Goal: Task Accomplishment & Management: Complete application form

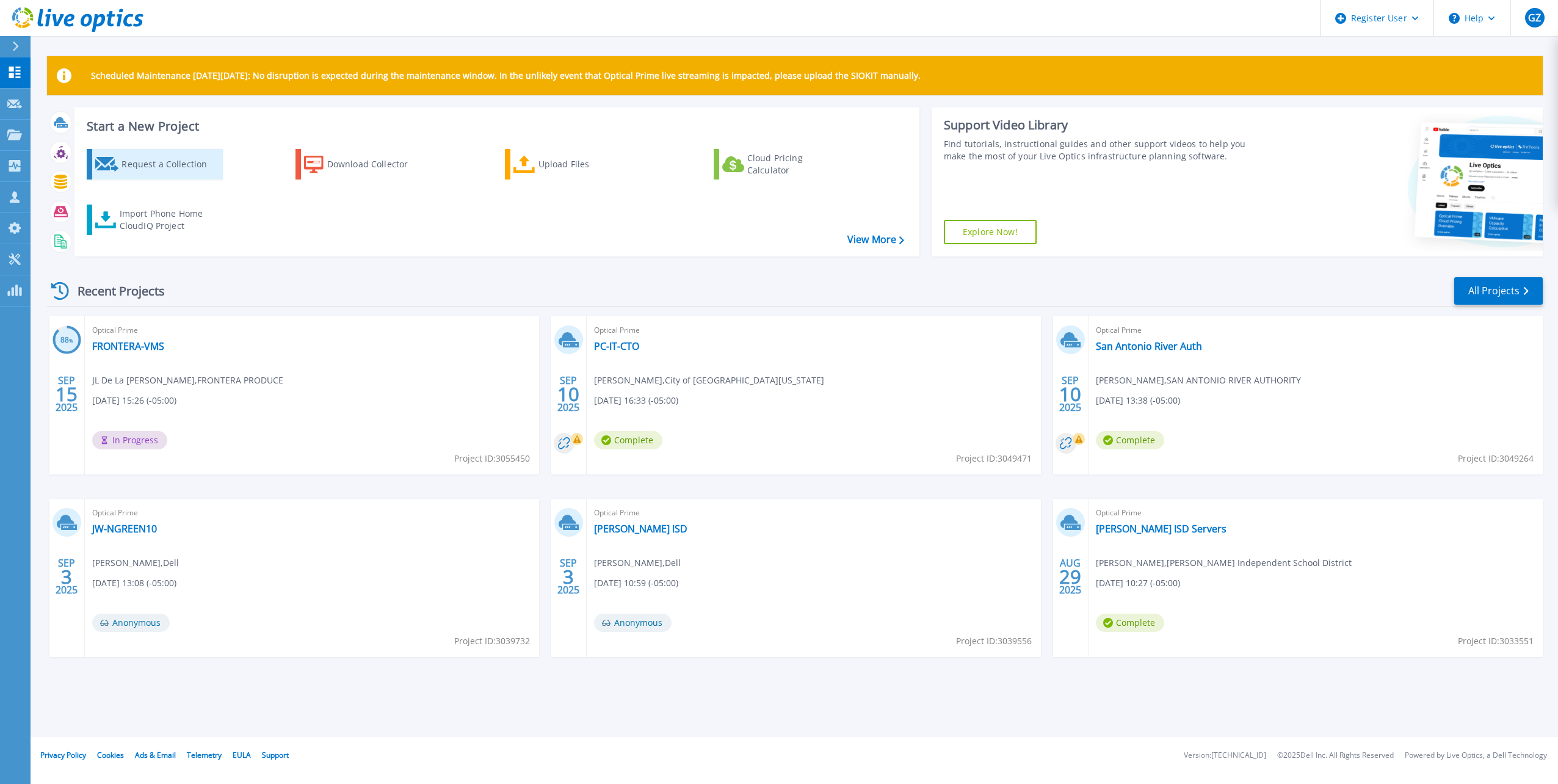
click at [195, 160] on div "Request a Collection" at bounding box center [170, 165] width 98 height 25
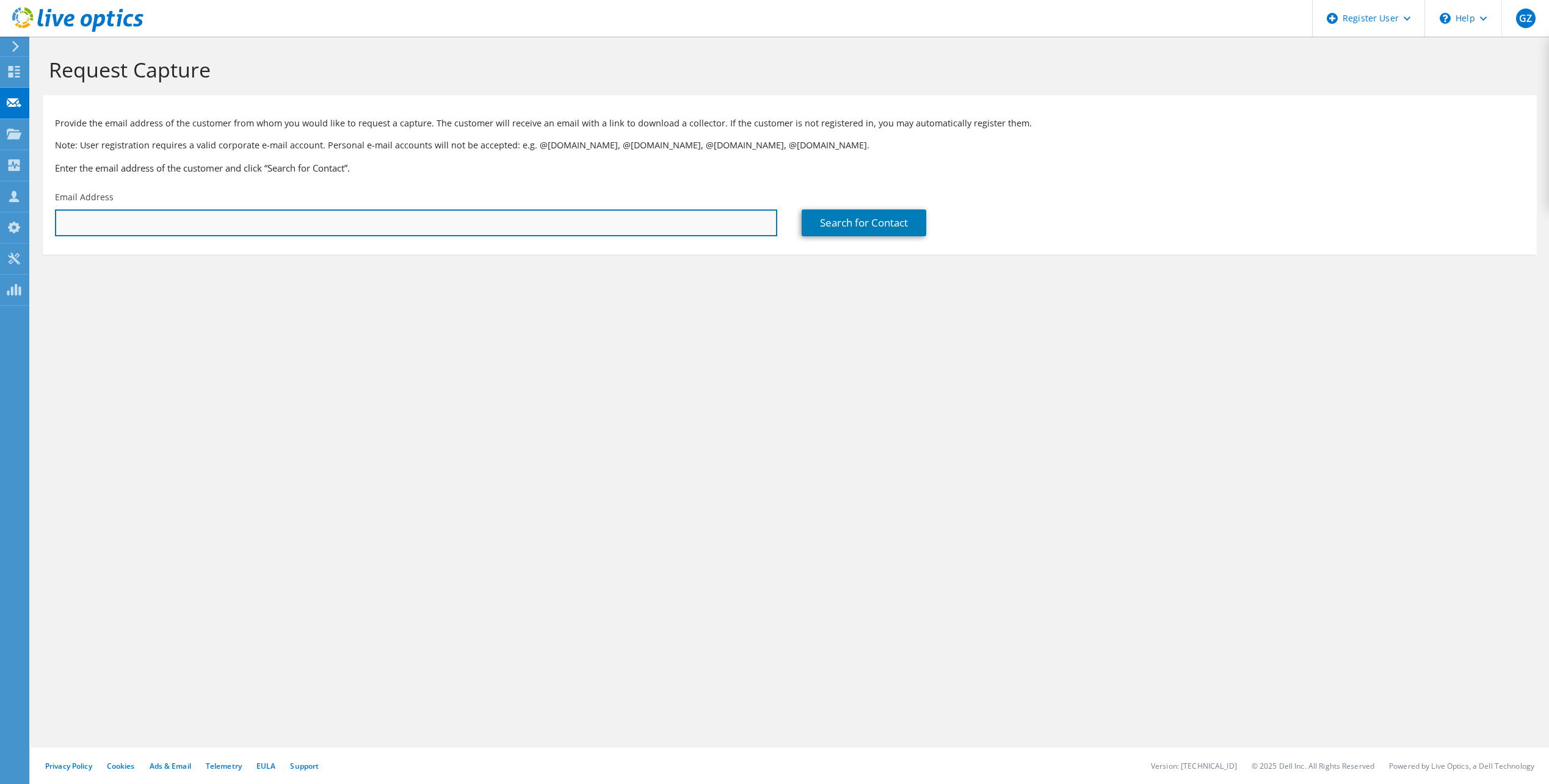
click at [603, 230] on input "text" at bounding box center [416, 222] width 723 height 27
paste input "wjshannon@sara-tx.org"
click at [180, 222] on input "wjshannon@sara-tx.org" at bounding box center [416, 222] width 723 height 27
type input "wjshannon@sara-tx.org"
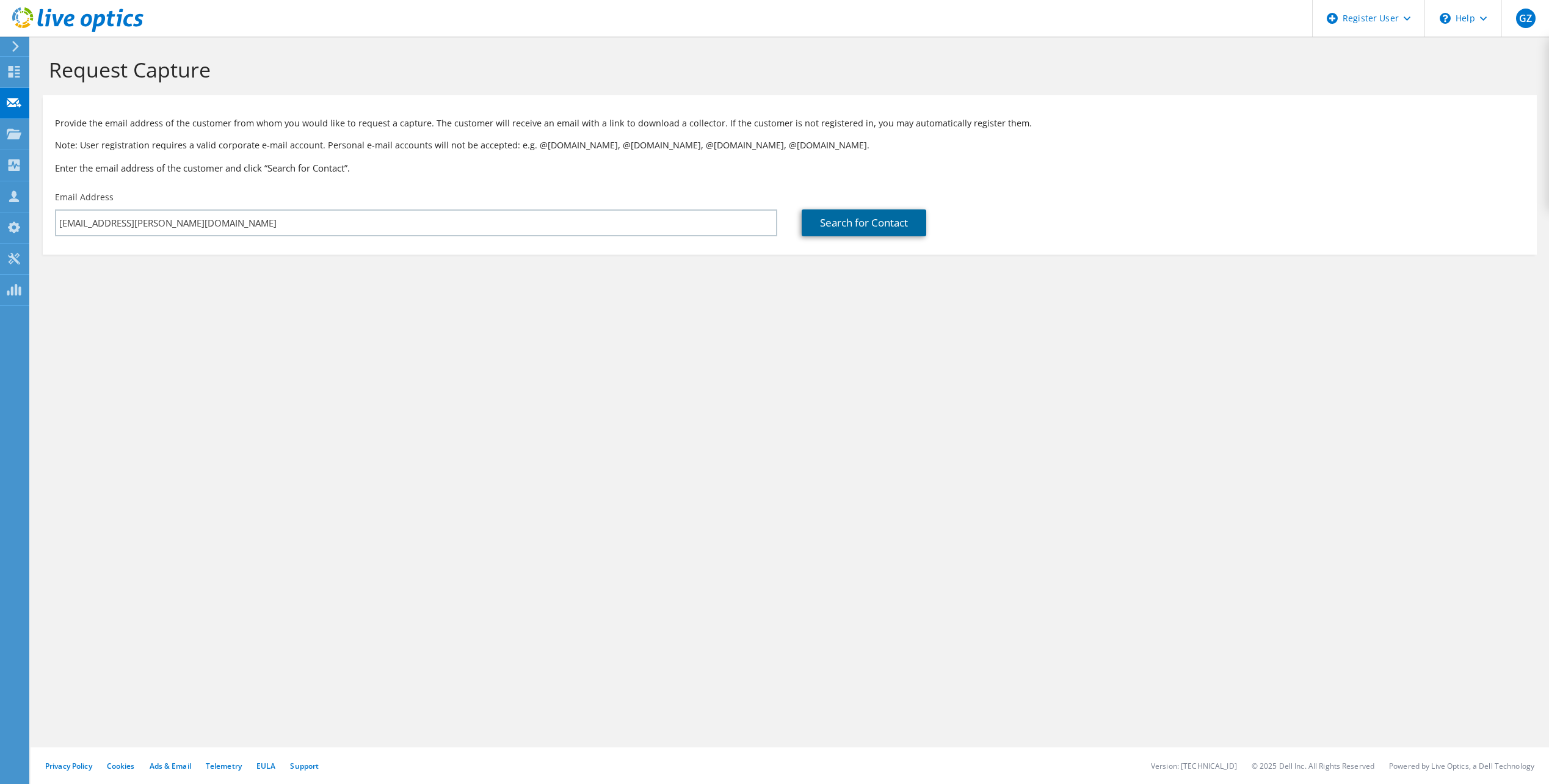
click at [880, 226] on link "Search for Contact" at bounding box center [864, 222] width 125 height 27
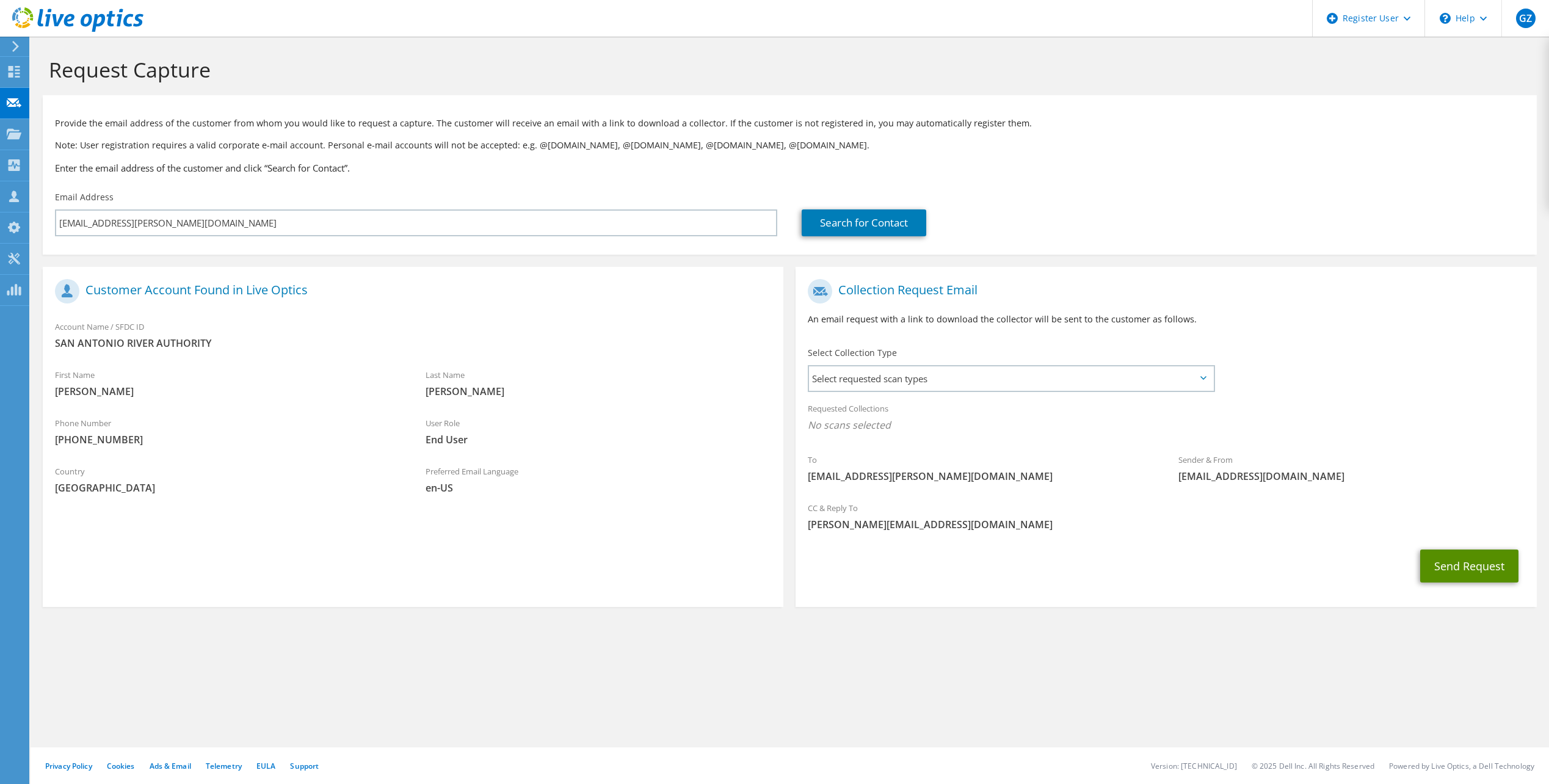
click at [1493, 566] on button "Send Request" at bounding box center [1470, 565] width 98 height 33
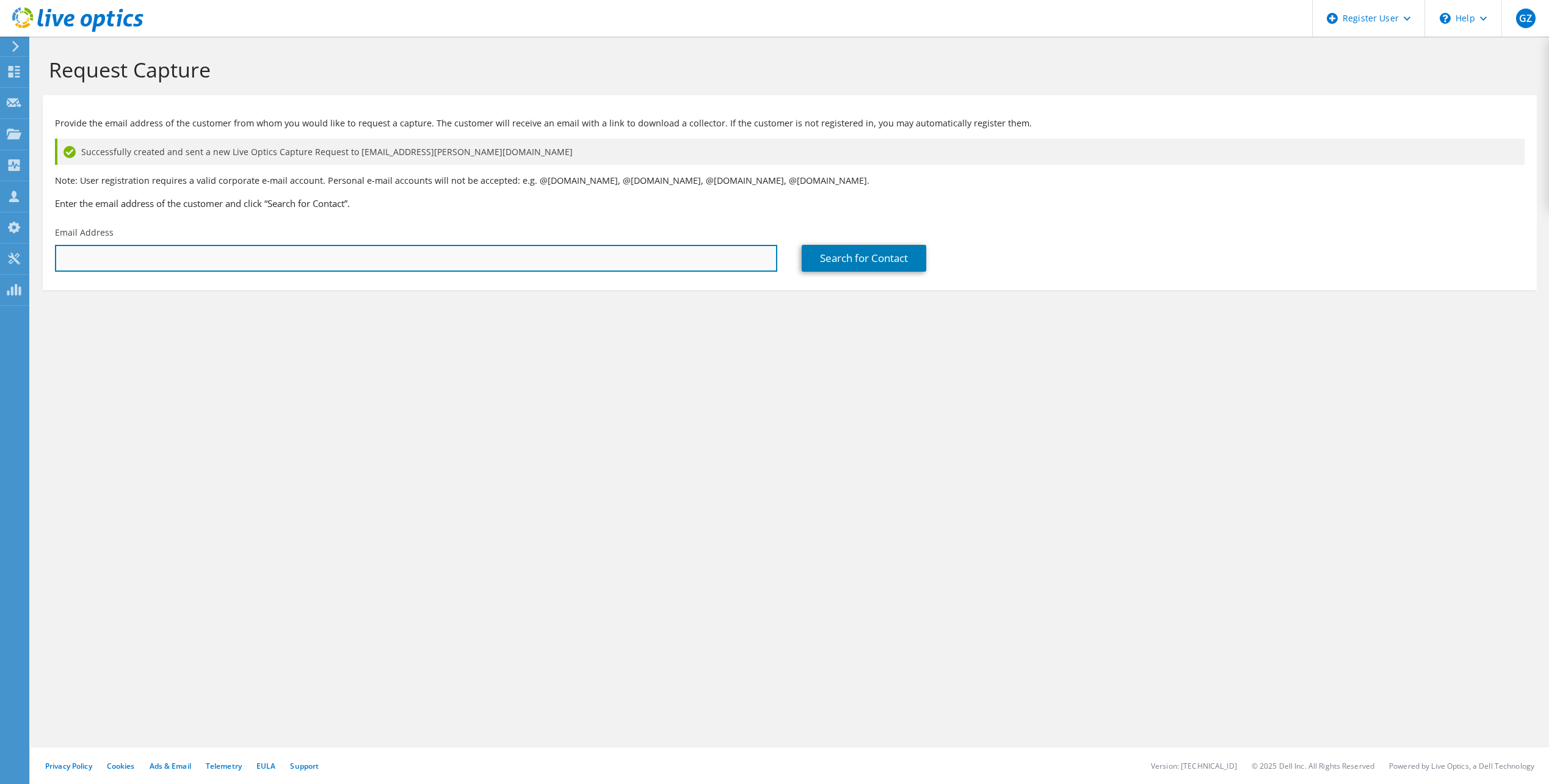
click at [154, 259] on input "text" at bounding box center [416, 258] width 723 height 27
paste input "jhusvar@sara-tx.org"
type input "jhusvar@sara-tx.org"
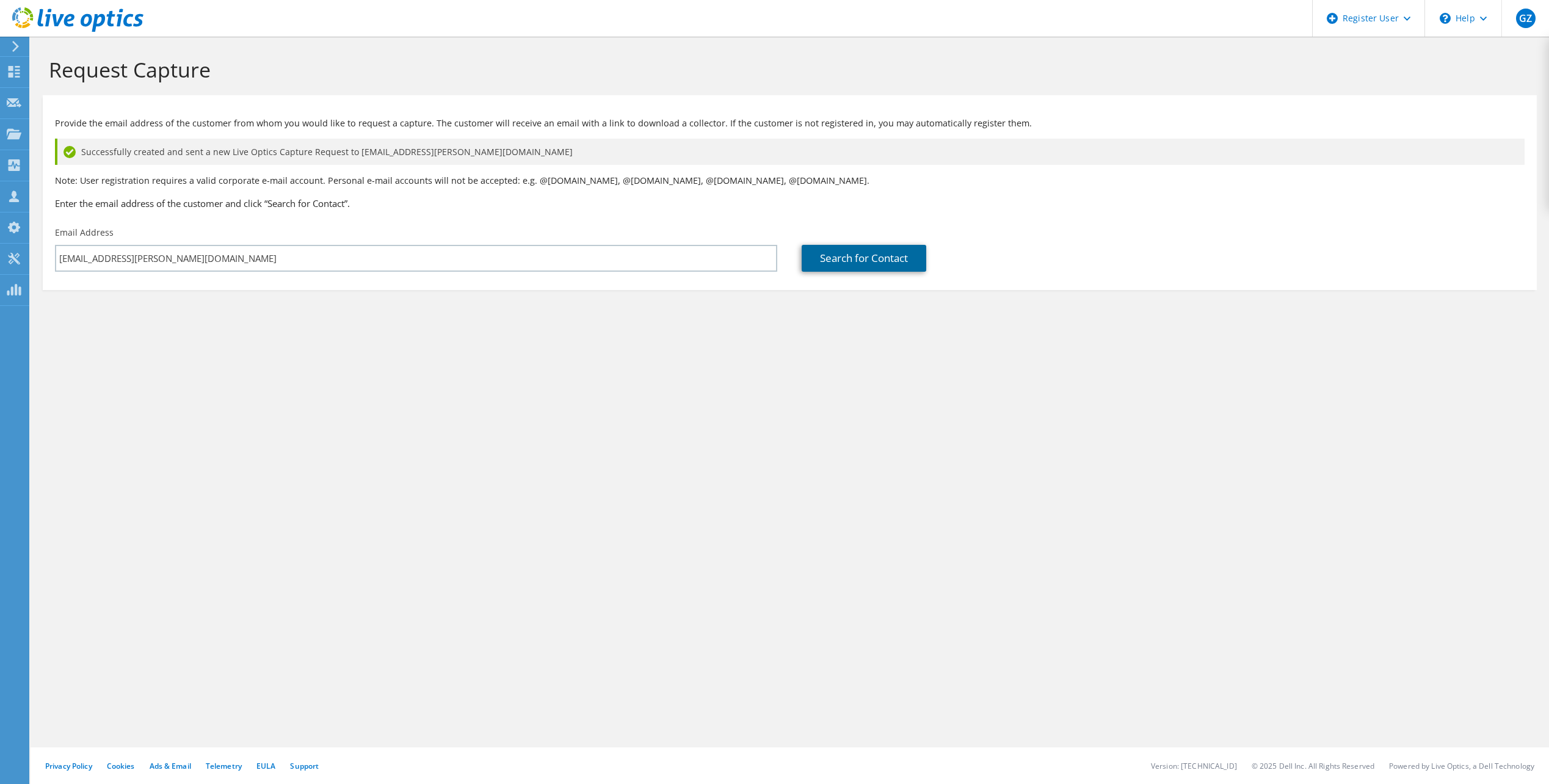
click at [863, 259] on link "Search for Contact" at bounding box center [864, 258] width 125 height 27
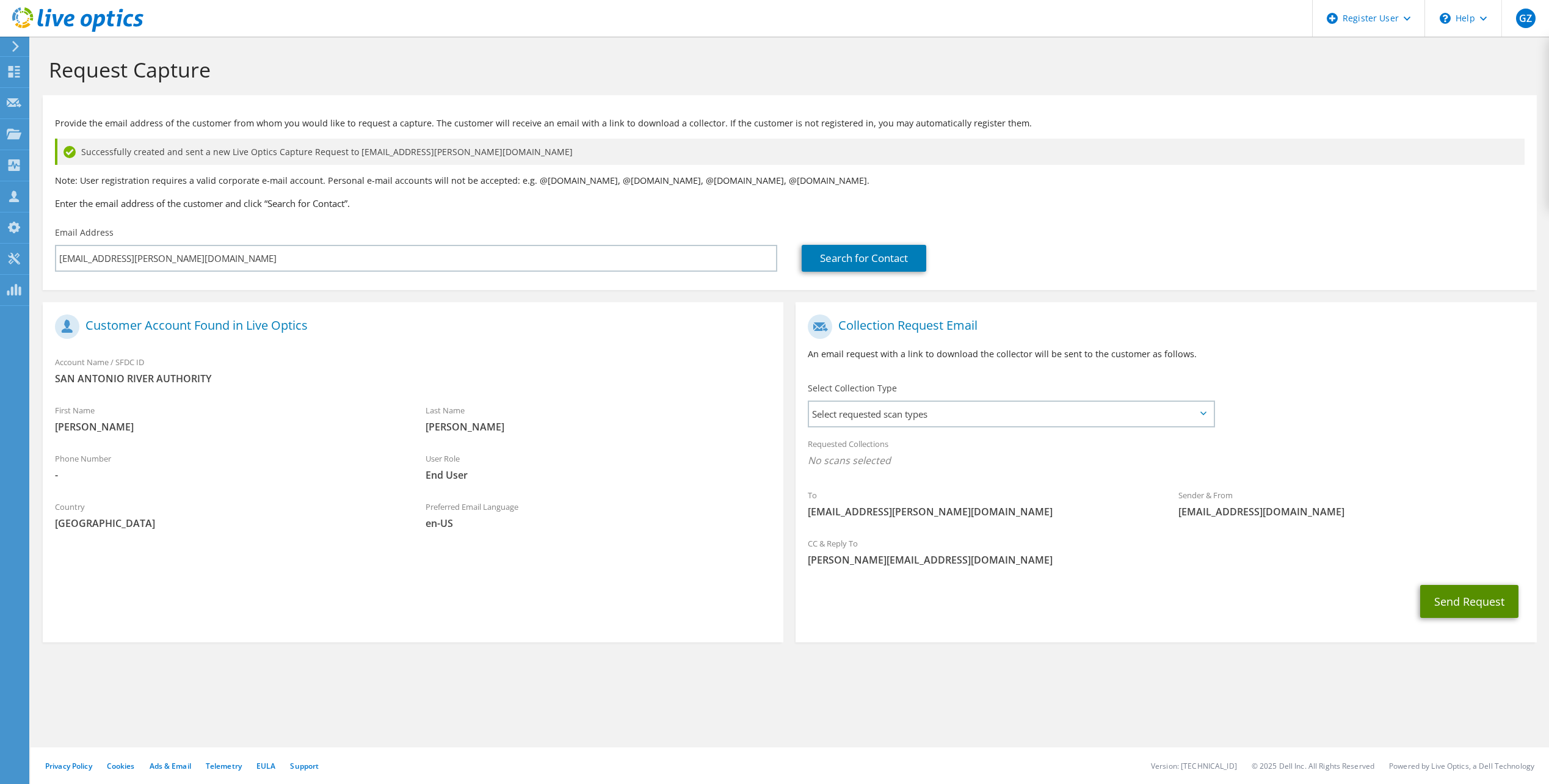
click at [1476, 615] on button "Send Request" at bounding box center [1470, 601] width 98 height 33
